Goal: Find specific fact: Find specific fact

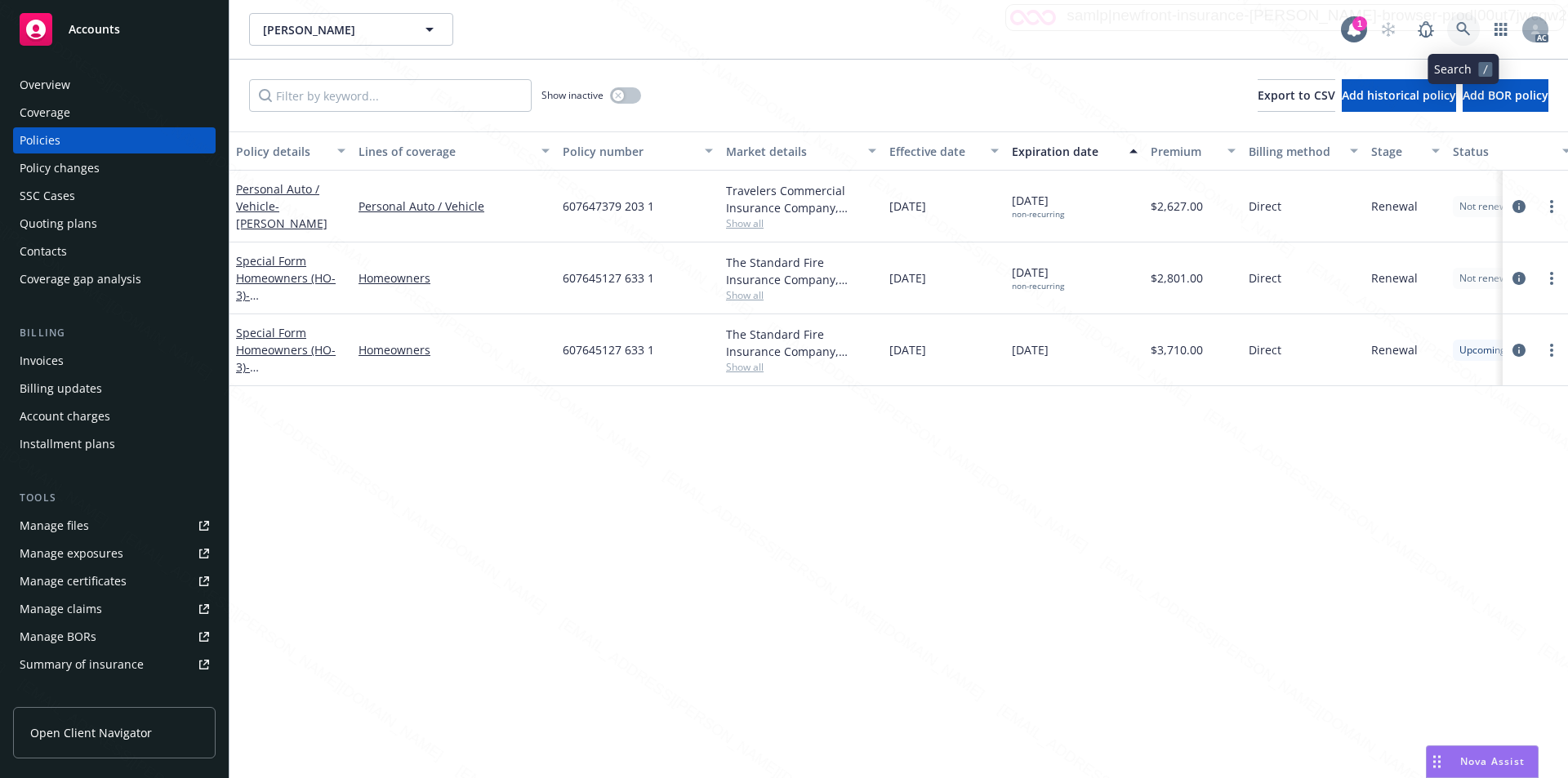
click at [1457, 28] on icon at bounding box center [1463, 29] width 15 height 15
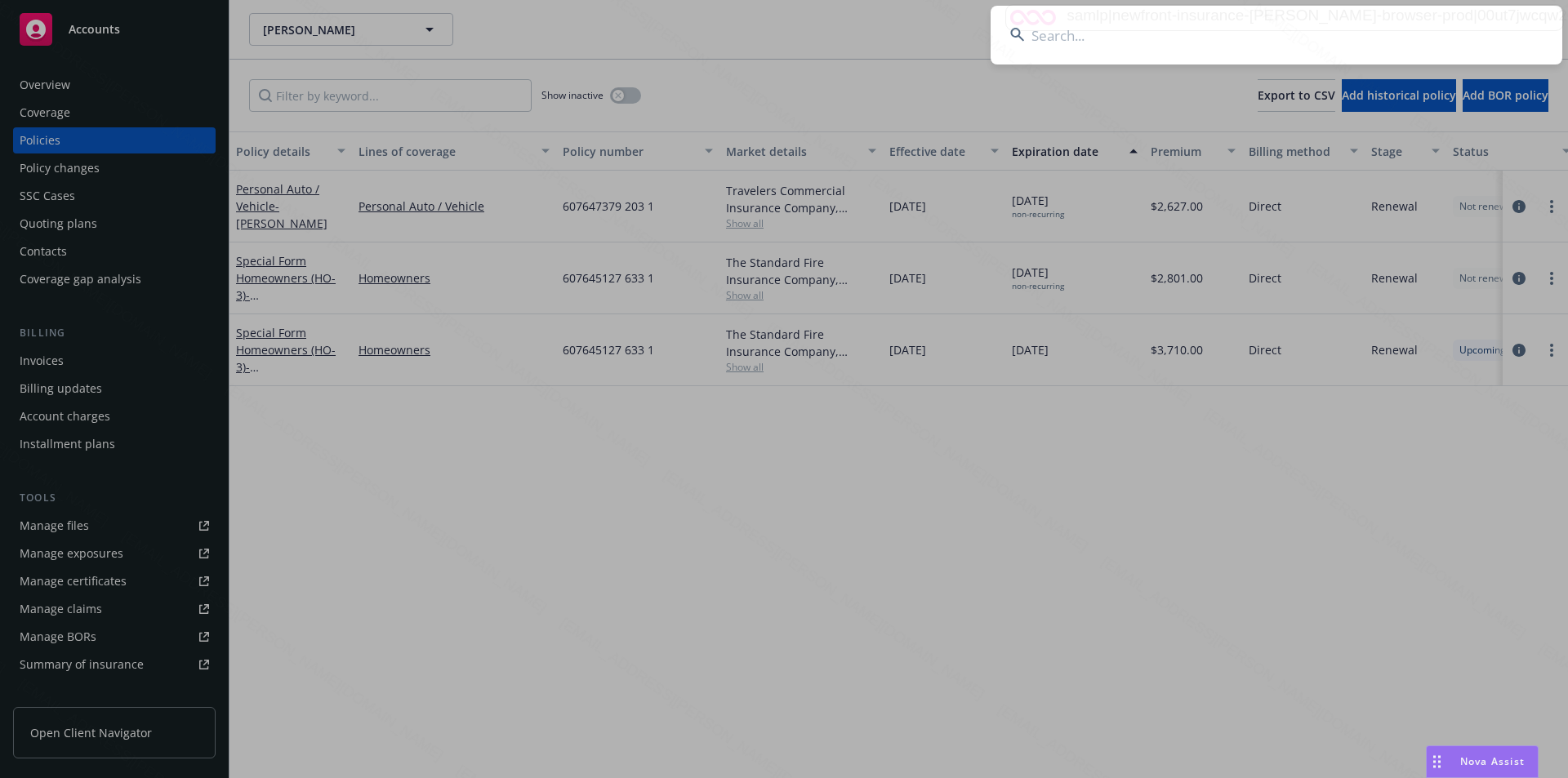
click at [1067, 28] on input at bounding box center [1276, 35] width 572 height 59
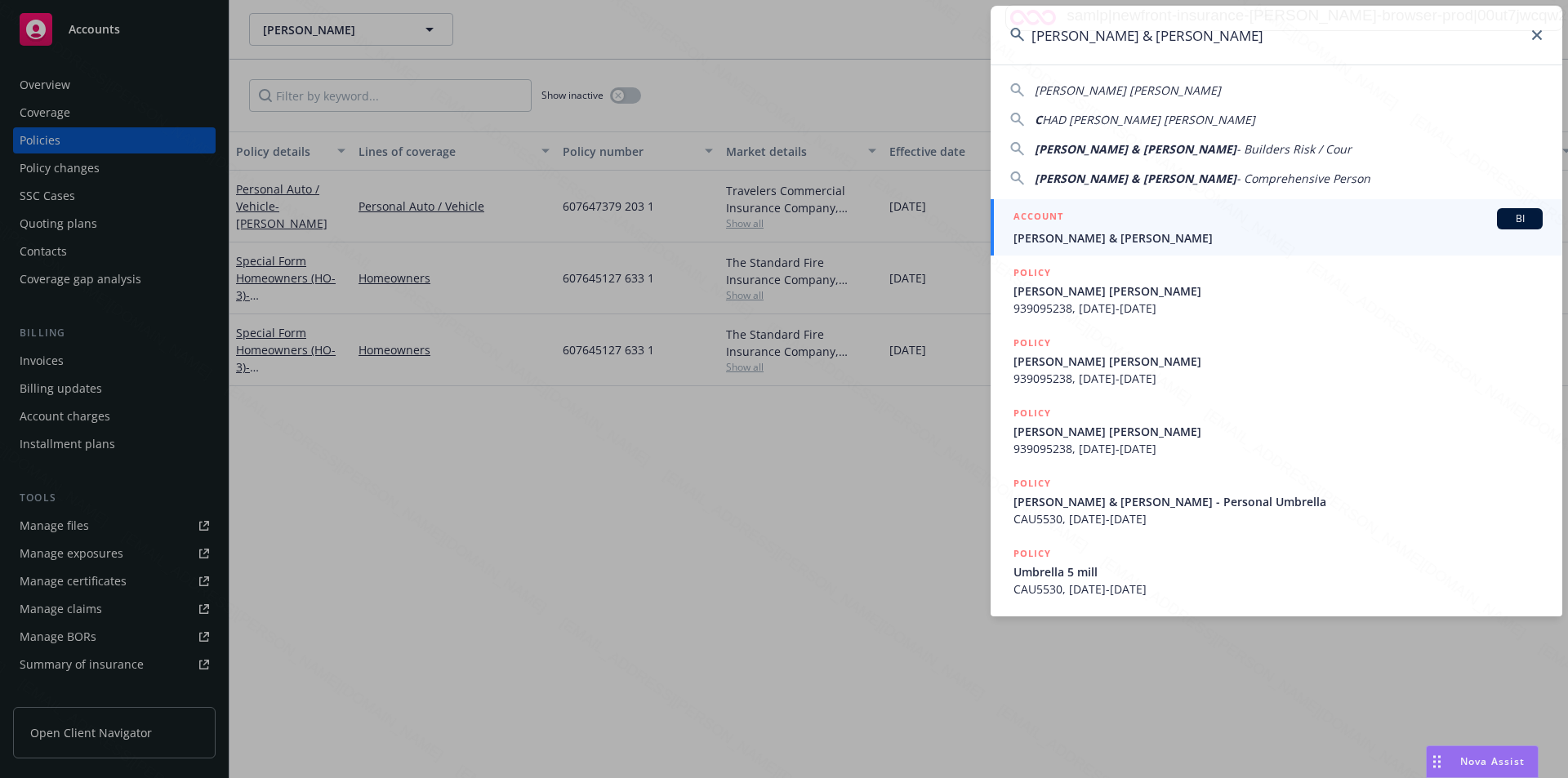
type input "[PERSON_NAME] & [PERSON_NAME]"
click at [1030, 232] on span "[PERSON_NAME] & [PERSON_NAME]" at bounding box center [1278, 239] width 529 height 18
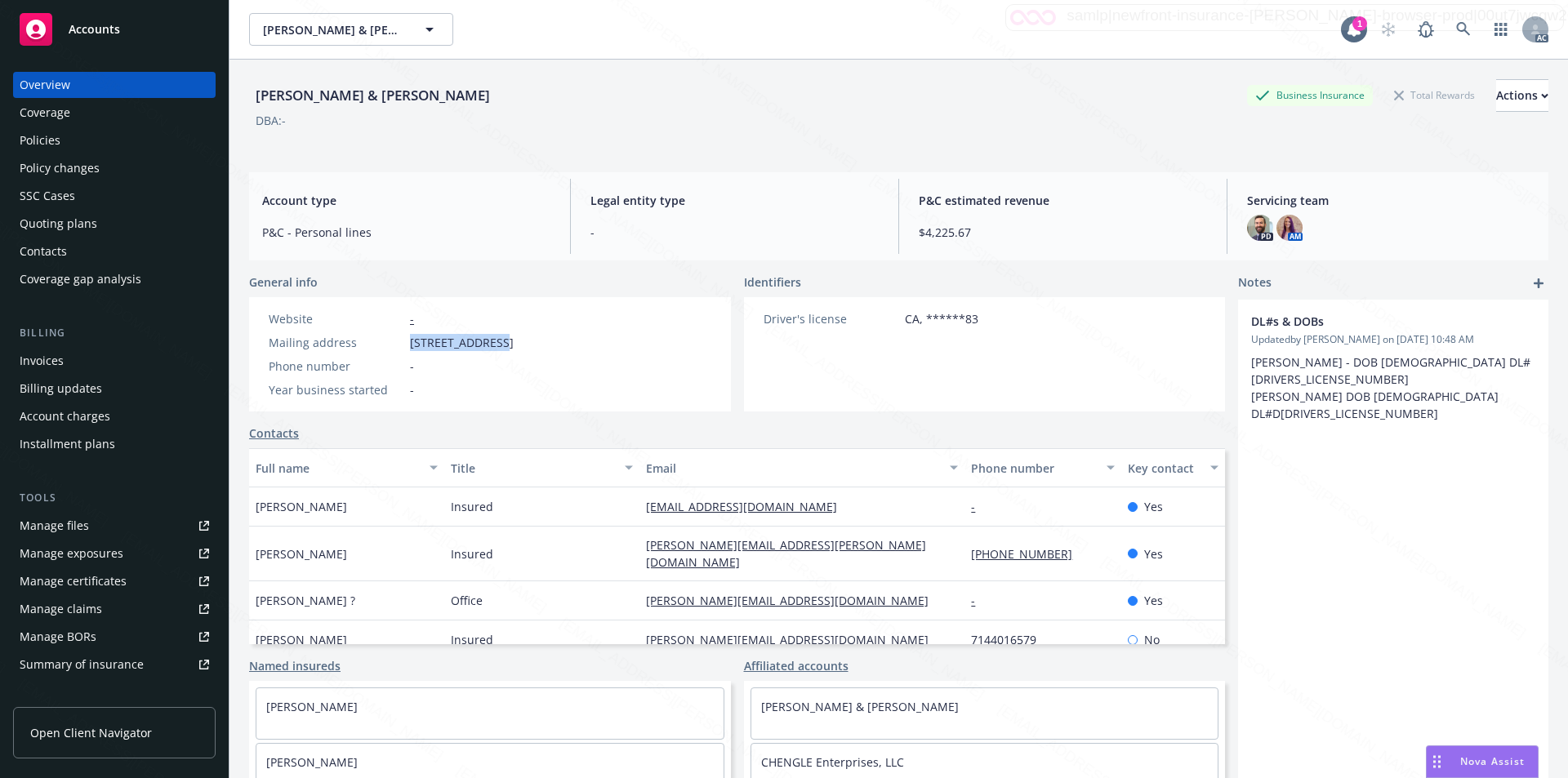
drag, startPoint x: 411, startPoint y: 341, endPoint x: 495, endPoint y: 345, distance: 84.1
click at [495, 345] on span "[STREET_ADDRESS]" at bounding box center [461, 343] width 103 height 18
copy span "[STREET_ADDRESS]"
